Goal: Task Accomplishment & Management: Manage account settings

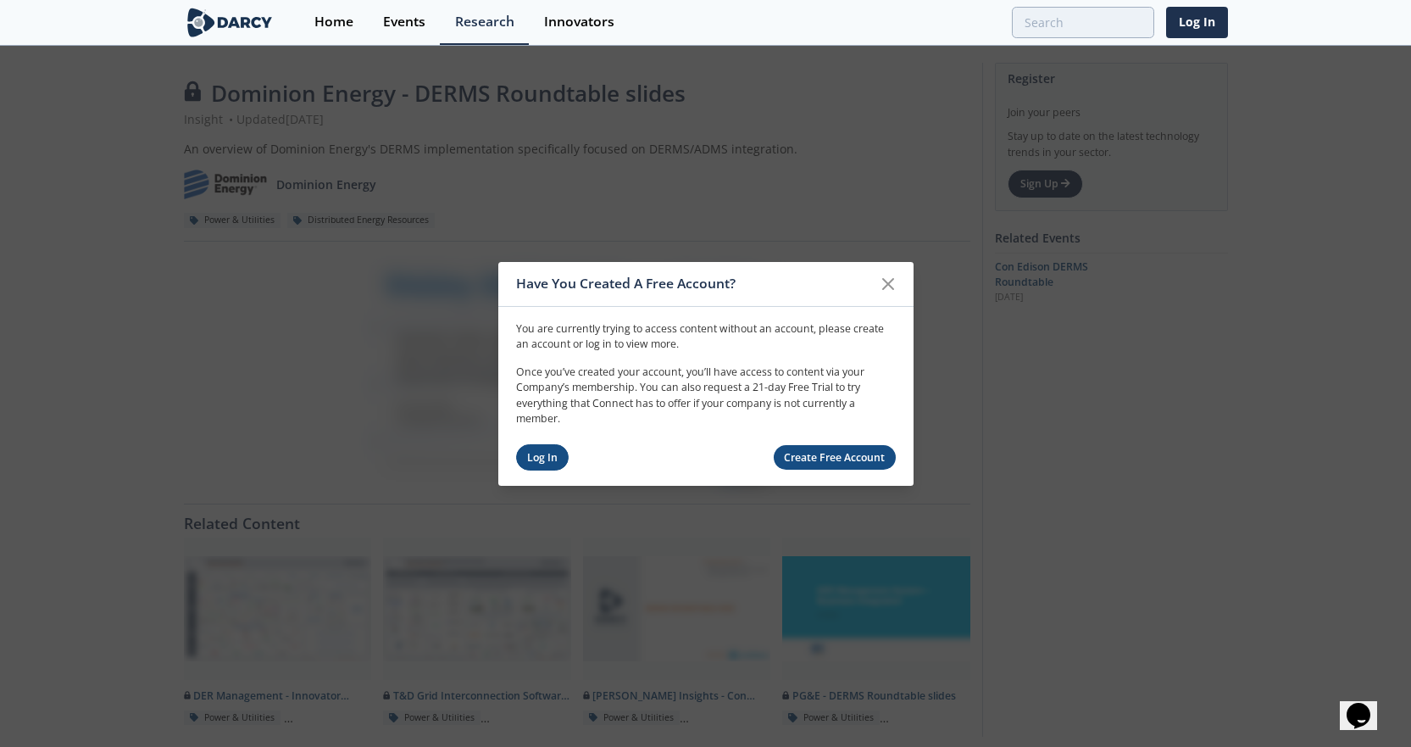
click at [551, 451] on link "Log In" at bounding box center [542, 457] width 53 height 26
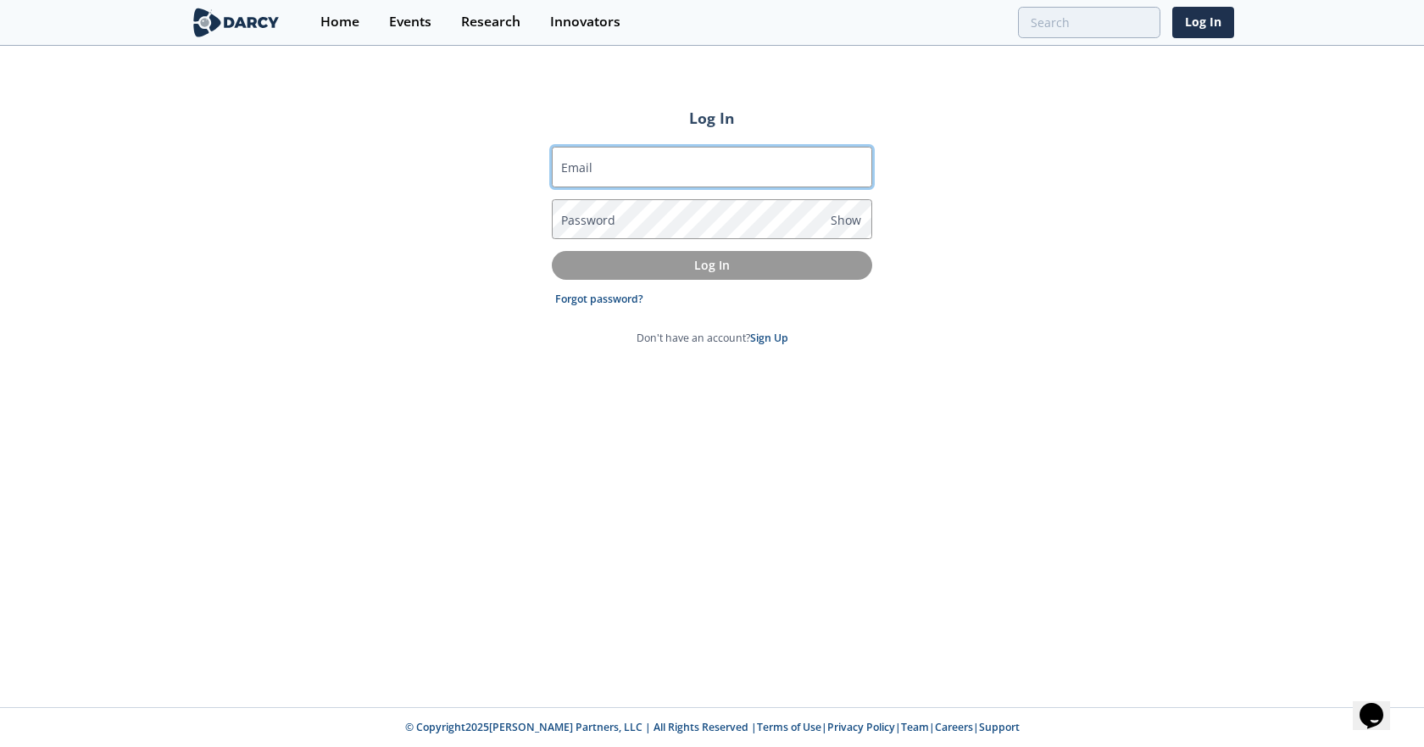
click at [762, 177] on input "Email" at bounding box center [712, 167] width 320 height 41
type input "[PERSON_NAME][EMAIL_ADDRESS][PERSON_NAME][DOMAIN_NAME]"
click at [598, 215] on label "Password" at bounding box center [588, 220] width 54 height 18
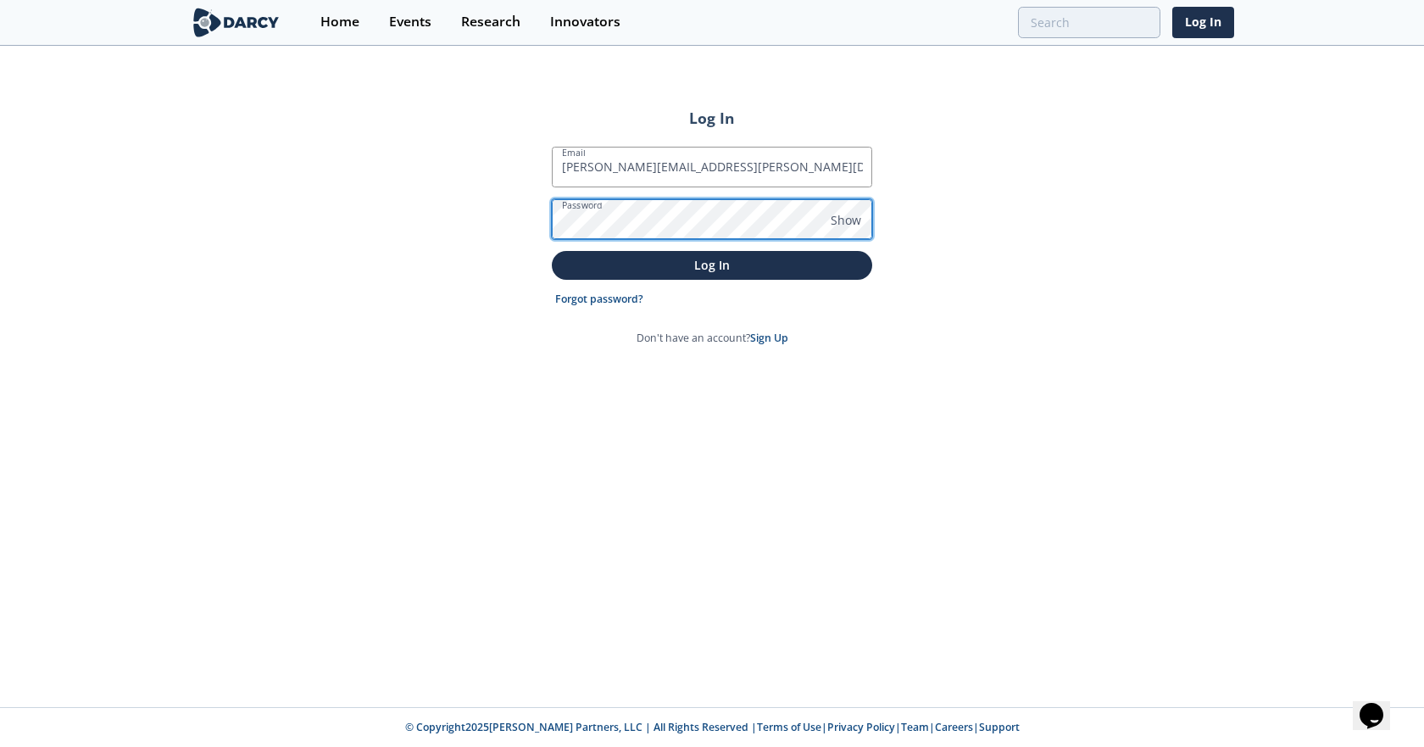
click at [552, 251] on button "Log In" at bounding box center [712, 265] width 320 height 28
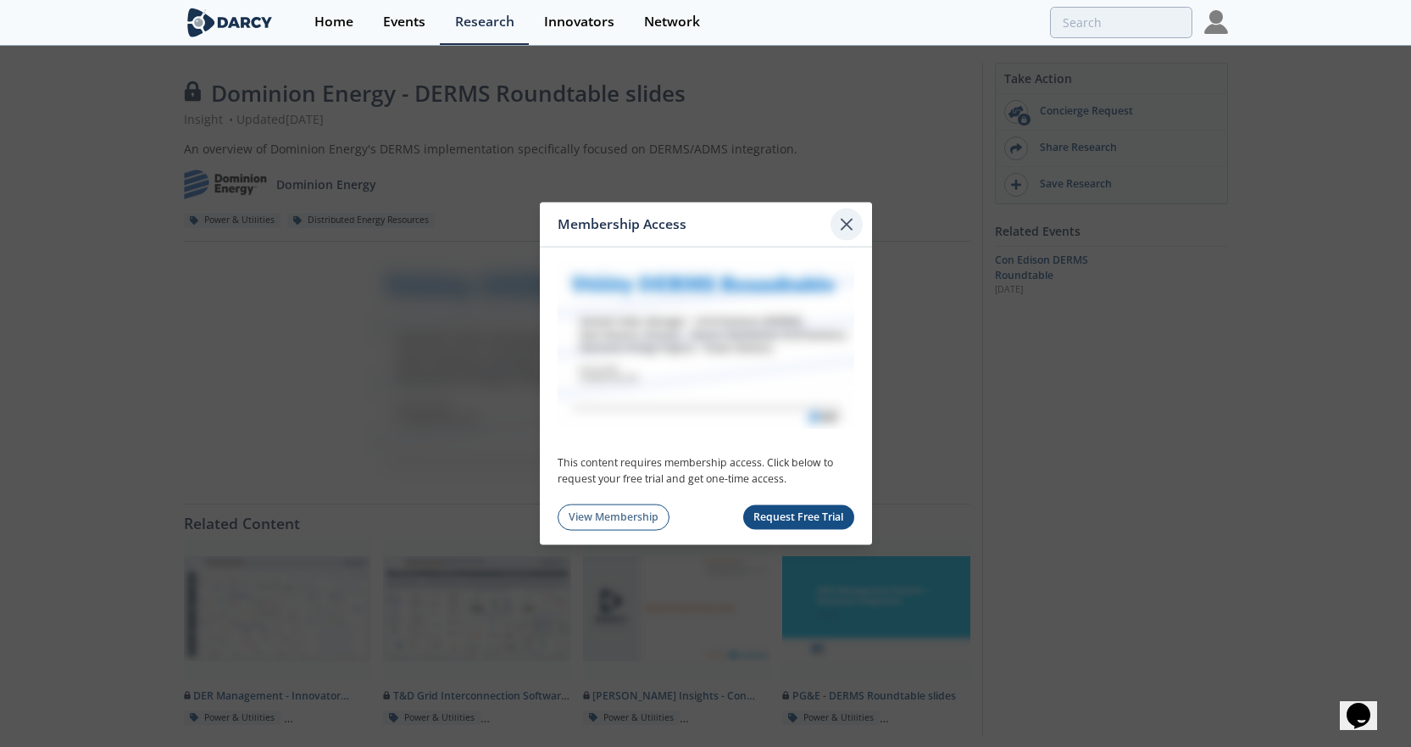
click at [848, 226] on icon at bounding box center [847, 224] width 20 height 20
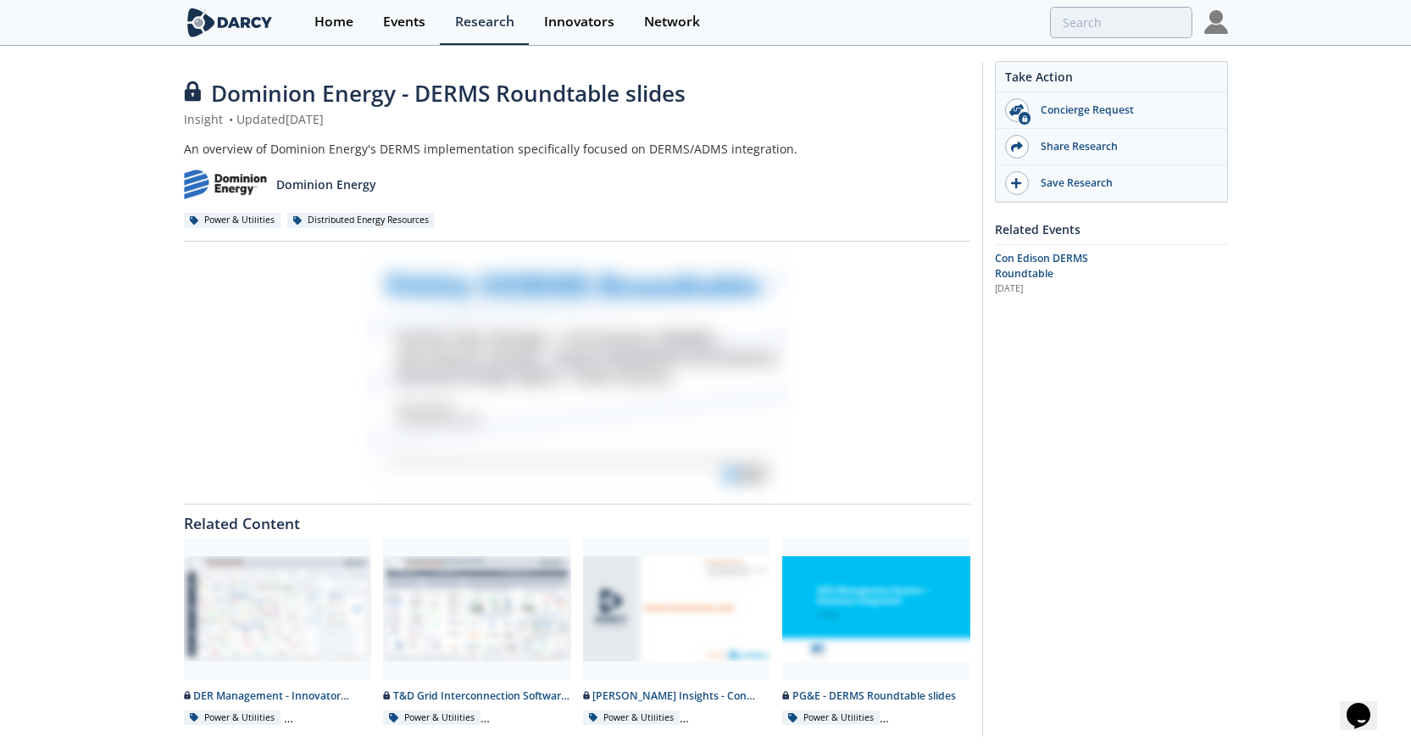
scroll to position [54, 0]
